Goal: Task Accomplishment & Management: Use online tool/utility

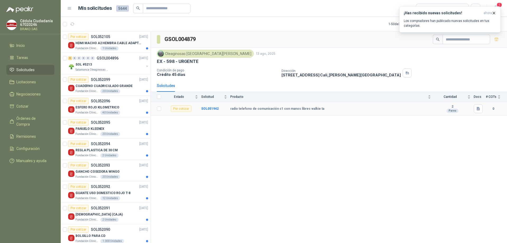
scroll to position [185, 0]
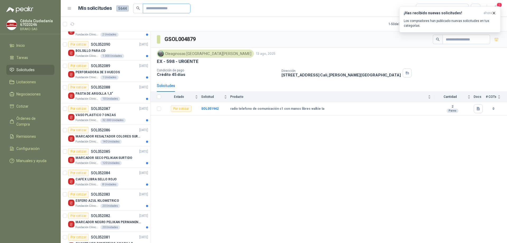
click at [168, 9] on input "text" at bounding box center [164, 8] width 37 height 9
type input "**********"
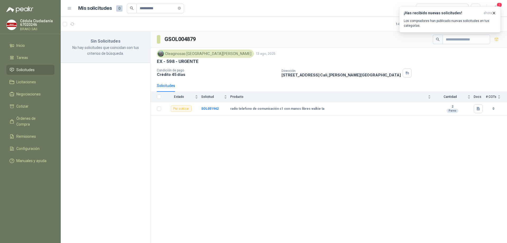
click at [31, 70] on span "Solicitudes" at bounding box center [25, 70] width 18 height 6
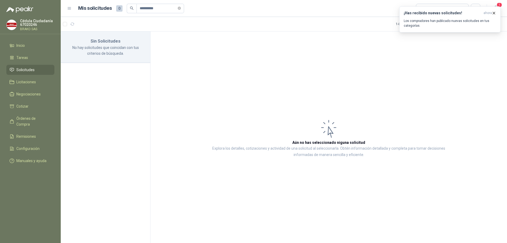
click at [31, 70] on span "Solicitudes" at bounding box center [25, 70] width 18 height 6
click at [494, 12] on icon "button" at bounding box center [494, 13] width 4 height 4
click at [25, 70] on span "Solicitudes" at bounding box center [25, 70] width 18 height 6
click at [181, 8] on icon "close-circle" at bounding box center [179, 8] width 3 height 3
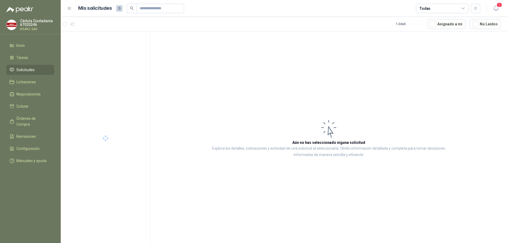
click at [22, 71] on span "Solicitudes" at bounding box center [25, 70] width 18 height 6
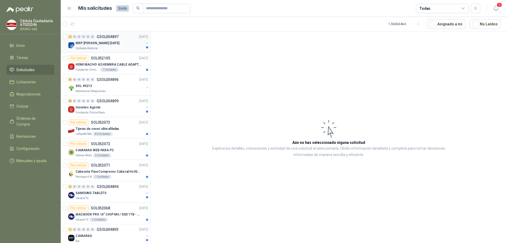
click at [87, 43] on p "MRP [PERSON_NAME] [DATE]" at bounding box center [98, 43] width 44 height 5
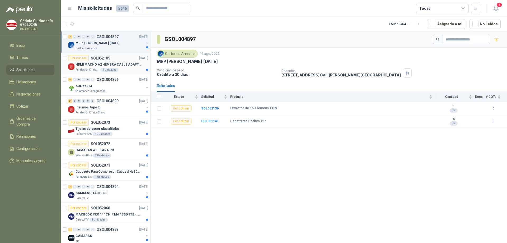
click at [89, 65] on p "HDMI MACHO A2 HEMBRA CABLE ADAPTADOR CONVERTIDOR FOR MONIT" at bounding box center [109, 64] width 66 height 5
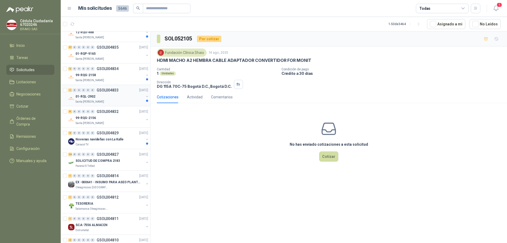
scroll to position [868, 0]
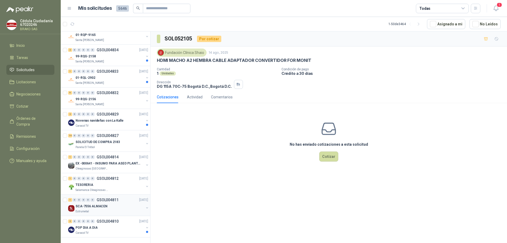
click at [85, 204] on p "SCA-7556 ALMACEN" at bounding box center [92, 206] width 32 height 5
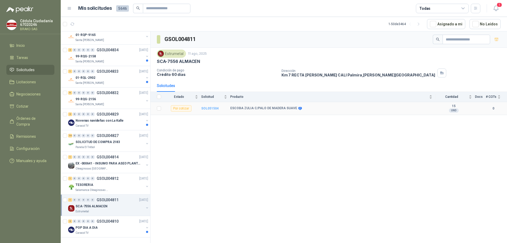
click at [209, 108] on b "SOL051504" at bounding box center [209, 108] width 17 height 4
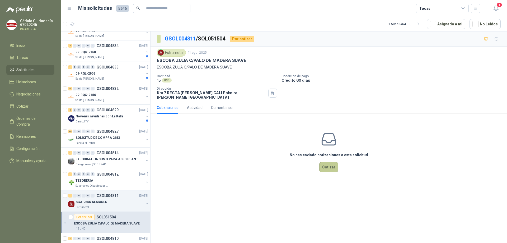
click at [327, 164] on button "Cotizar" at bounding box center [328, 167] width 19 height 10
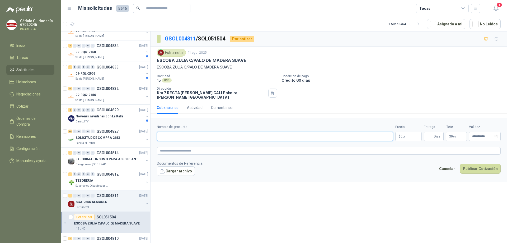
click at [187, 132] on input "Nombre del producto" at bounding box center [275, 137] width 236 height 10
type input "*"
type input "**********"
click at [405, 135] on span ",00" at bounding box center [403, 136] width 3 height 3
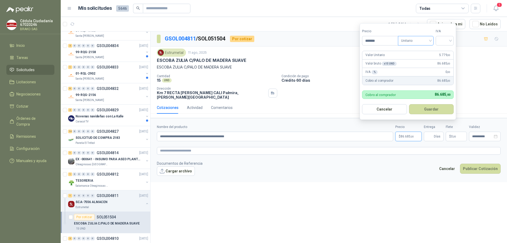
type input "*******"
click at [430, 41] on span "Unitario" at bounding box center [415, 41] width 29 height 8
click at [419, 52] on div "Unitario" at bounding box center [416, 52] width 27 height 6
click at [441, 41] on input "search" at bounding box center [445, 40] width 12 height 8
click at [449, 52] on div "19%" at bounding box center [446, 52] width 10 height 6
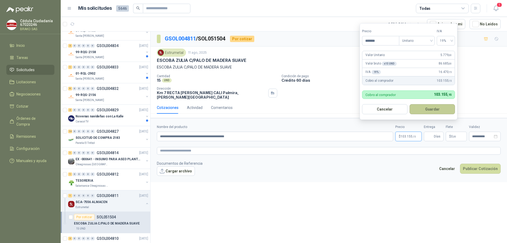
click at [430, 109] on button "Guardar" at bounding box center [432, 109] width 45 height 10
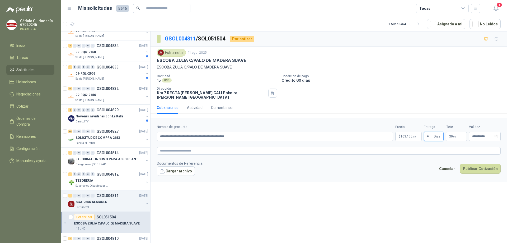
type input "*"
click at [477, 140] on form "**********" at bounding box center [329, 150] width 356 height 64
click at [190, 147] on textarea at bounding box center [329, 151] width 344 height 8
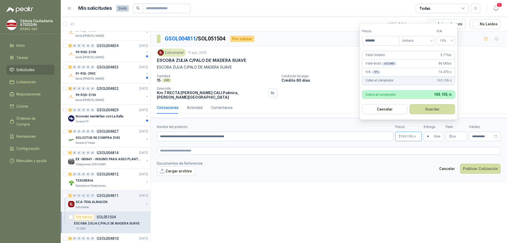
click at [403, 135] on span "103.155 ,15" at bounding box center [408, 136] width 15 height 3
click at [433, 110] on button "Guardar" at bounding box center [432, 109] width 45 height 10
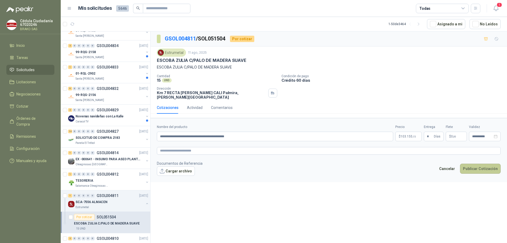
click at [472, 164] on button "Publicar Cotización" at bounding box center [480, 168] width 41 height 10
